Goal: Task Accomplishment & Management: Use online tool/utility

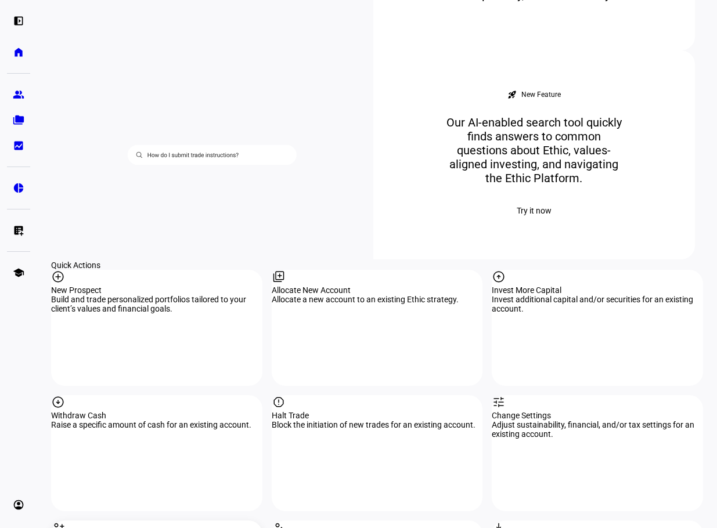
scroll to position [928, 0]
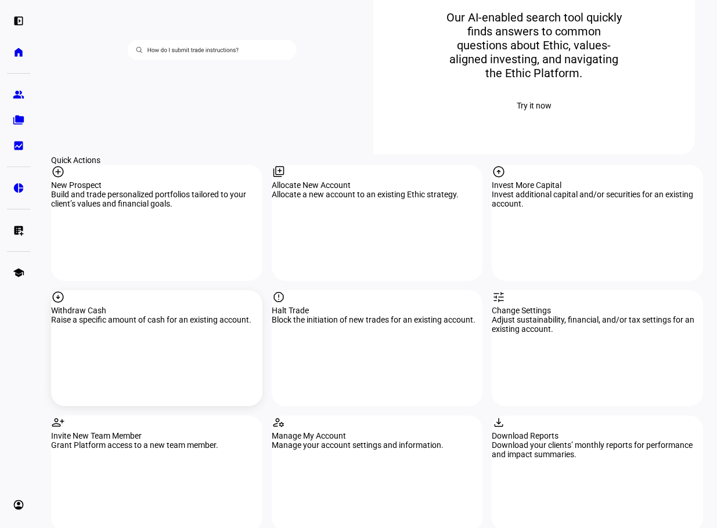
drag, startPoint x: 172, startPoint y: 325, endPoint x: 178, endPoint y: 327, distance: 6.2
click at [171, 324] on div "Raise a specific amount of cash for an existing account." at bounding box center [156, 319] width 211 height 9
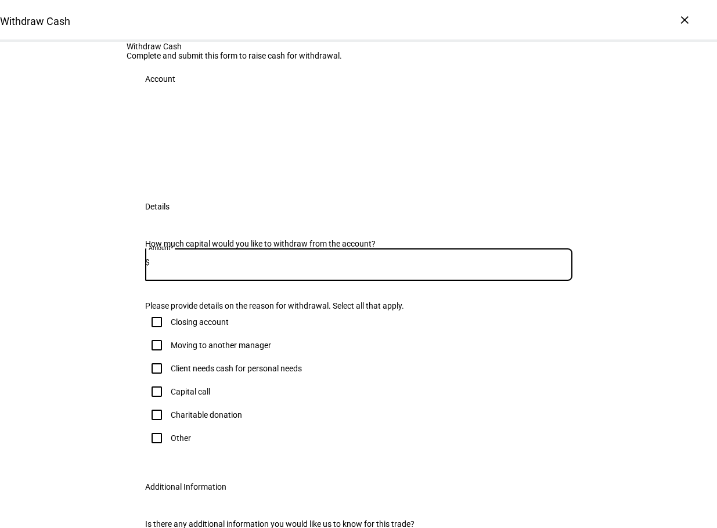
paste input "3,773.42"
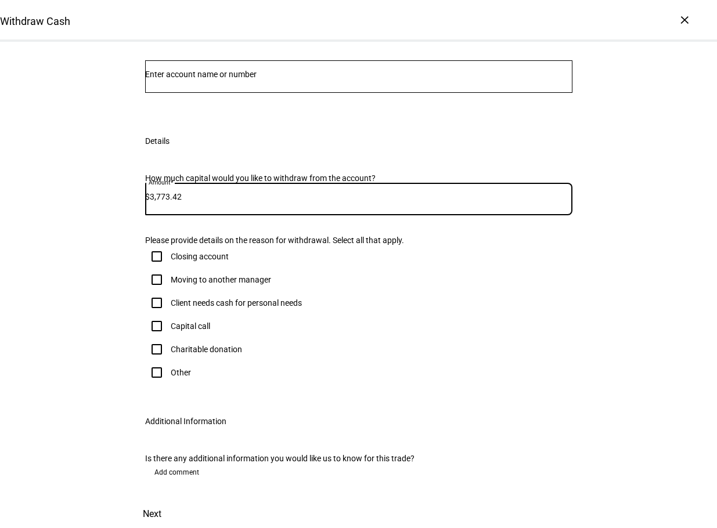
scroll to position [116, 0]
type input "3,773.42"
click at [152, 384] on input "Other" at bounding box center [156, 372] width 23 height 23
checkbox input "true"
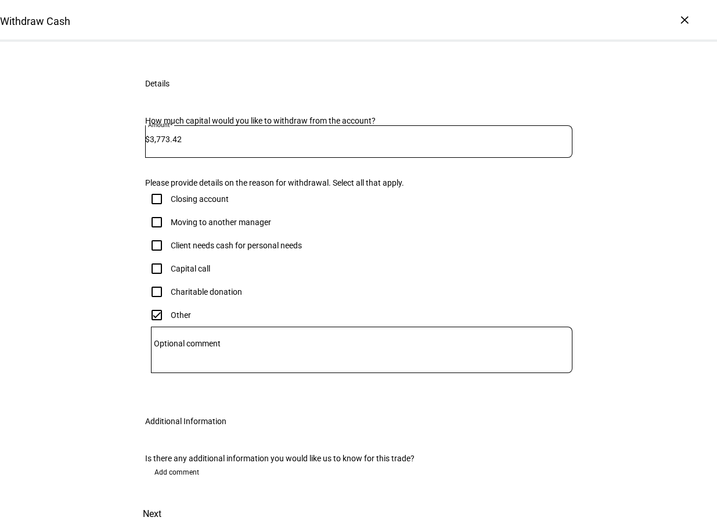
click at [201, 364] on textarea "Optional comment" at bounding box center [361, 350] width 421 height 28
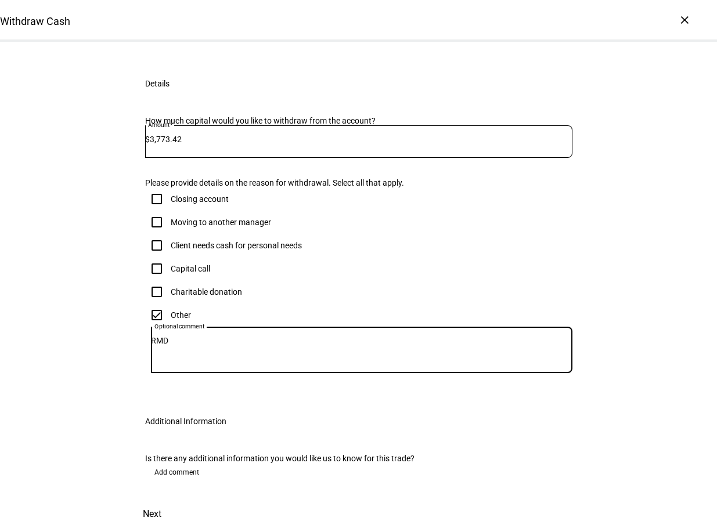
type textarea "RMD"
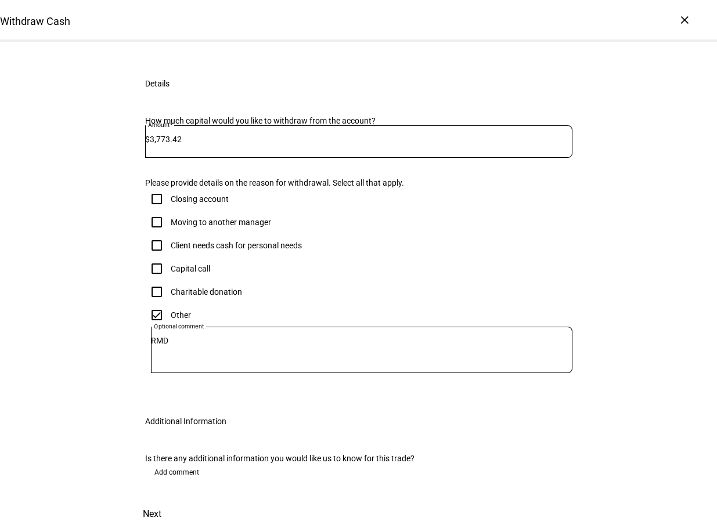
click at [196, 35] on div at bounding box center [358, 19] width 427 height 32
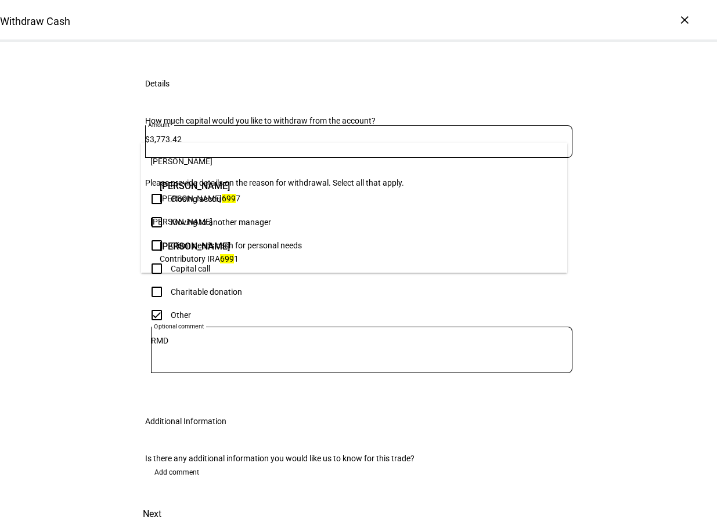
type input "699"
click at [214, 252] on span "[PERSON_NAME]" at bounding box center [199, 246] width 79 height 13
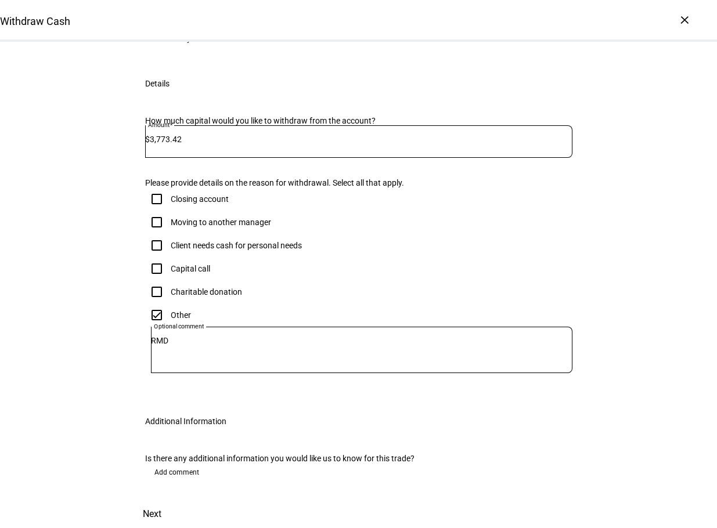
scroll to position [373, 0]
click at [161, 500] on span "Next" at bounding box center [152, 514] width 19 height 28
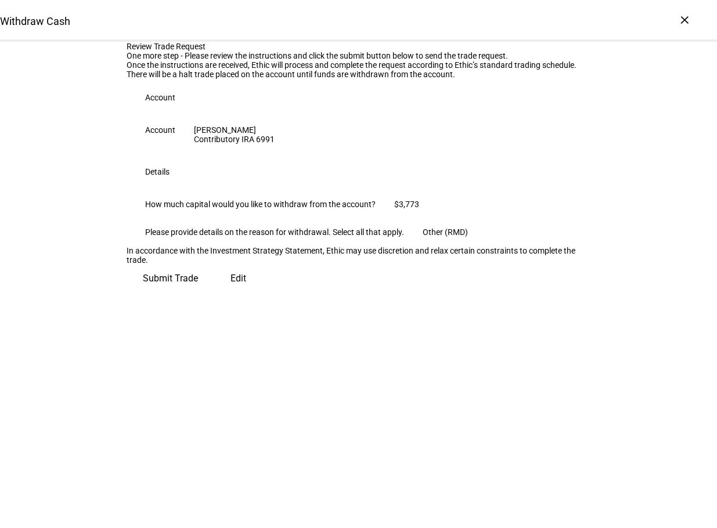
scroll to position [31, 0]
click at [198, 292] on span "Submit Trade" at bounding box center [170, 279] width 55 height 28
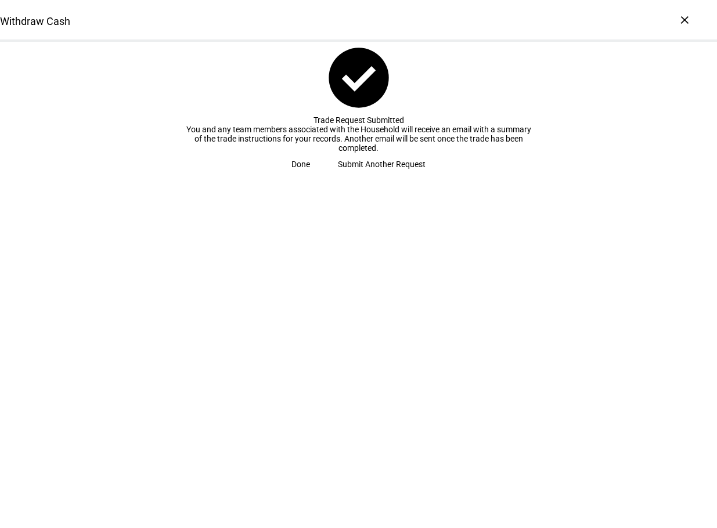
click at [310, 176] on span "Done" at bounding box center [300, 164] width 19 height 23
